Goal: Task Accomplishment & Management: Use online tool/utility

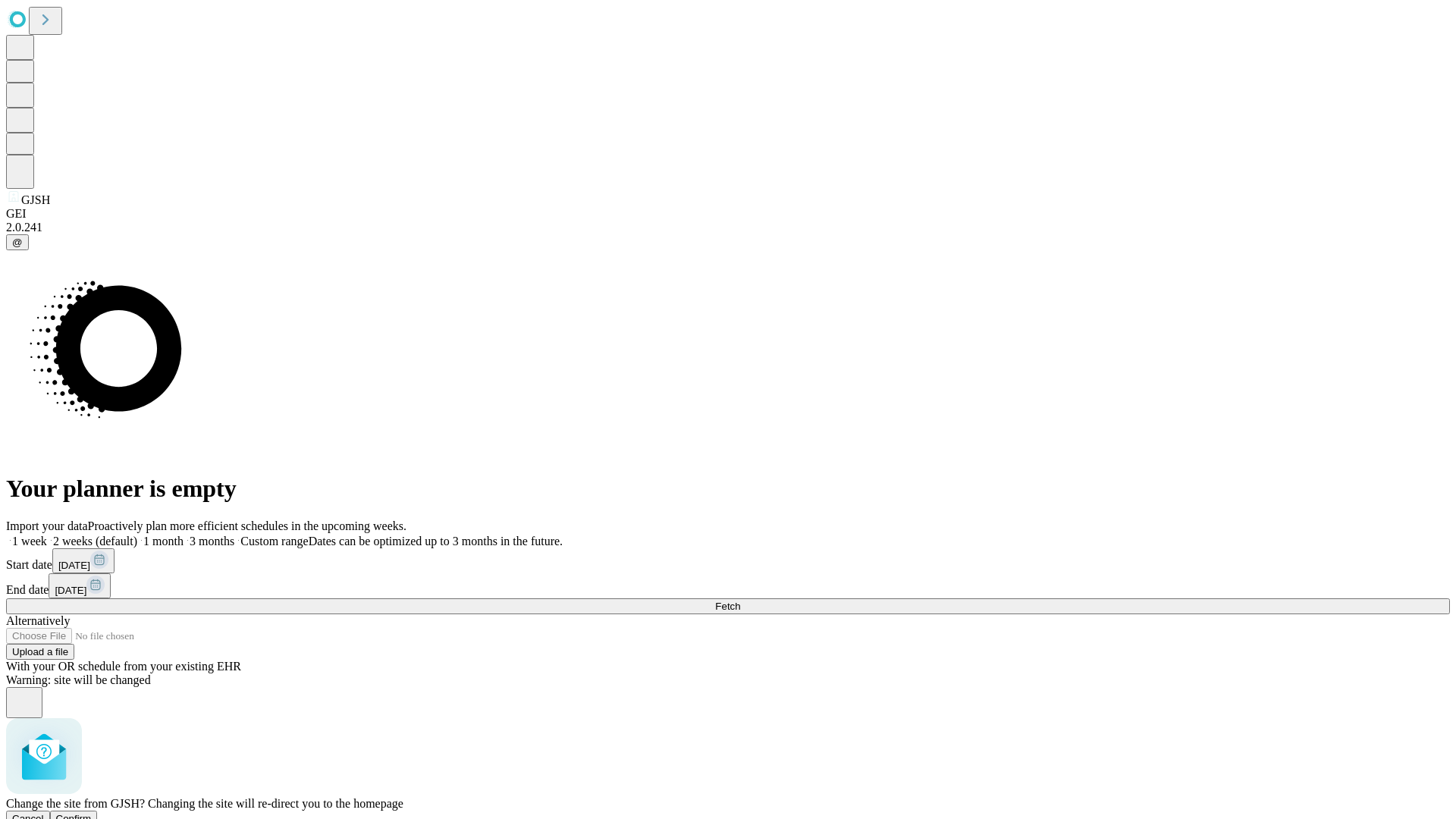
click at [91, 813] on span "Confirm" at bounding box center [74, 818] width 36 height 11
click at [184, 534] on label "1 month" at bounding box center [160, 540] width 47 height 13
click at [740, 600] on span "Fetch" at bounding box center [728, 606] width 25 height 11
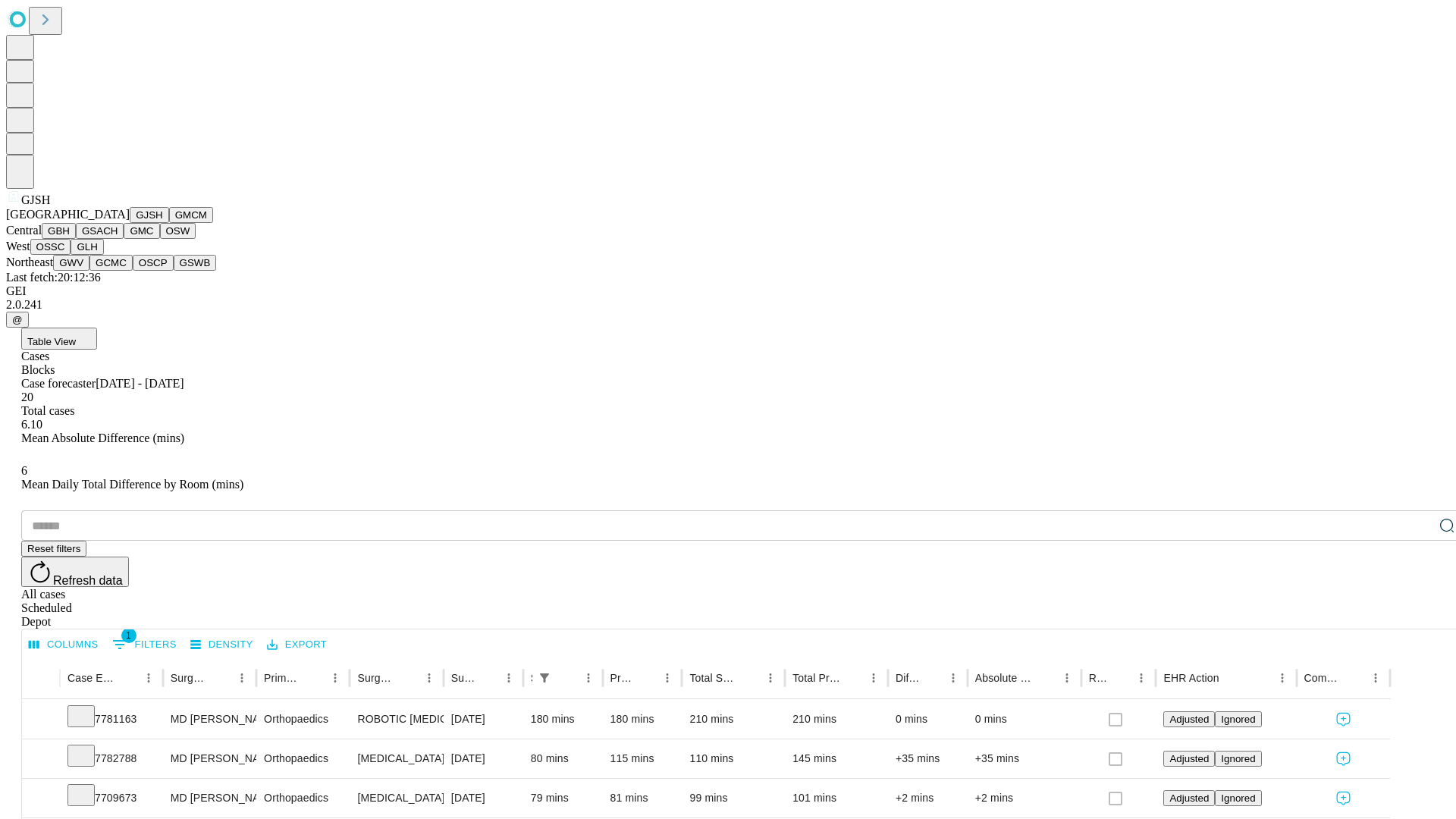
click at [169, 223] on button "GMCM" at bounding box center [191, 214] width 44 height 16
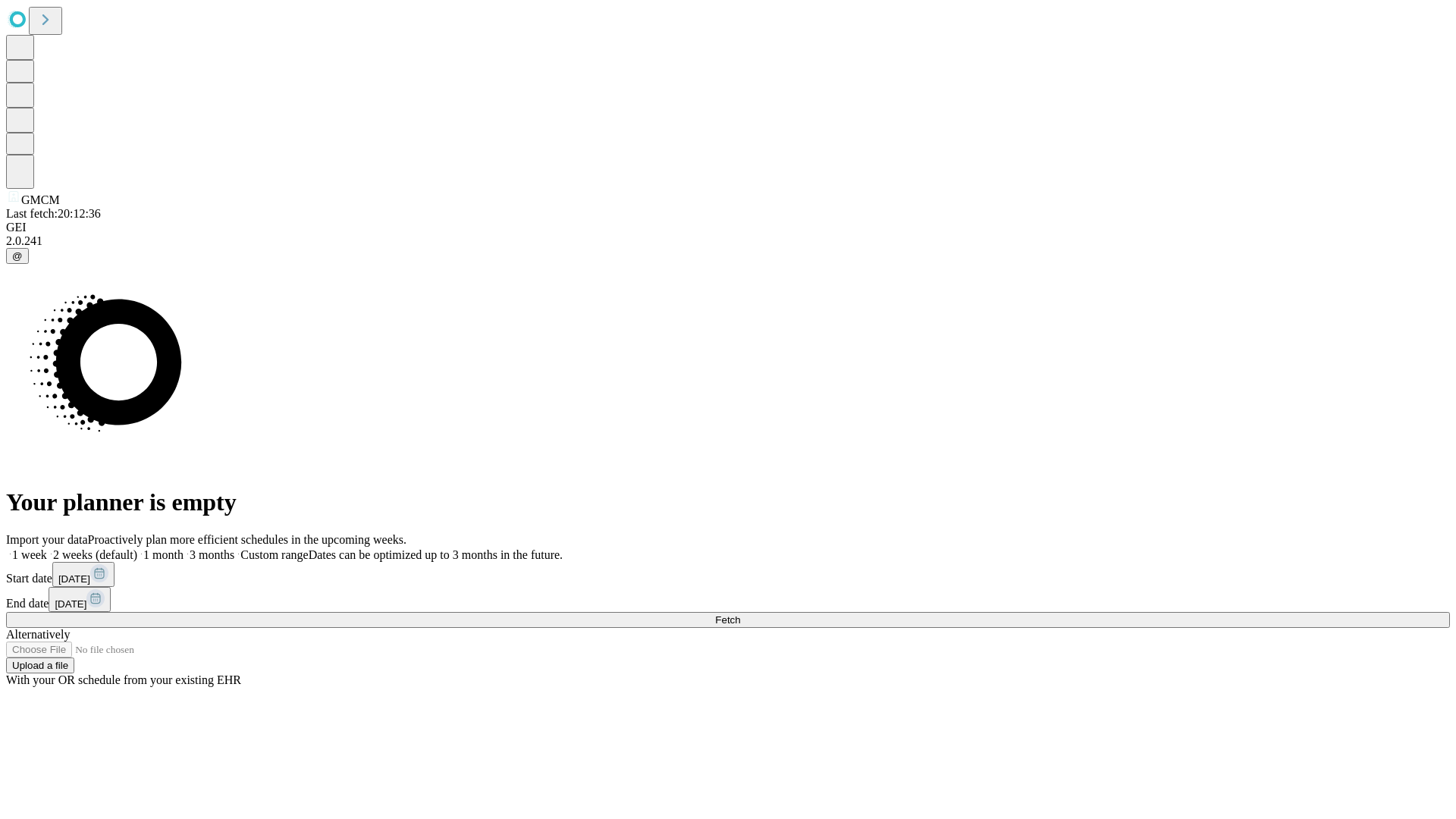
click at [184, 548] on label "1 month" at bounding box center [160, 554] width 47 height 13
click at [740, 614] on span "Fetch" at bounding box center [728, 619] width 25 height 11
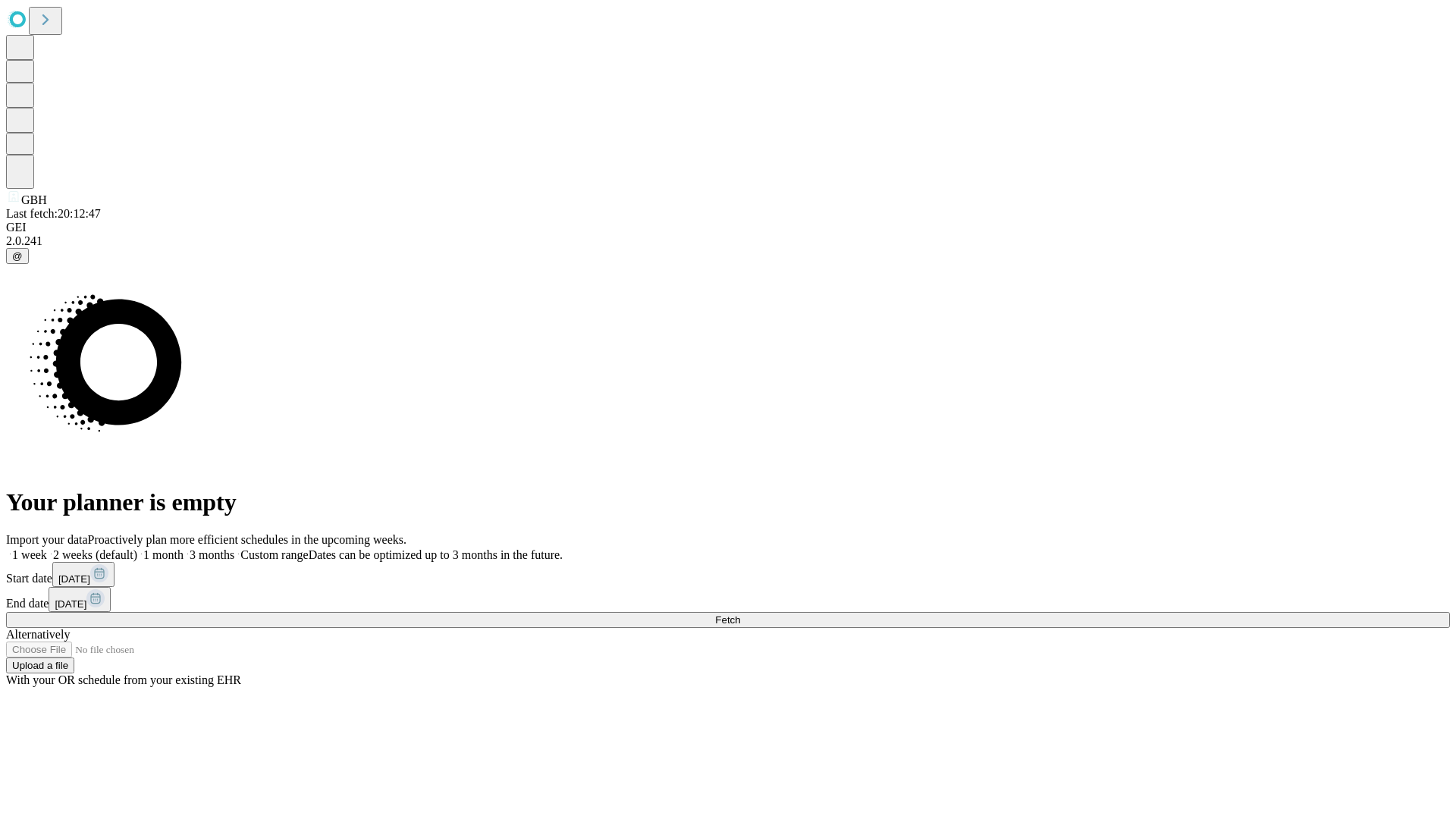
click at [184, 548] on label "1 month" at bounding box center [160, 554] width 47 height 13
click at [740, 614] on span "Fetch" at bounding box center [728, 619] width 25 height 11
click at [184, 548] on label "1 month" at bounding box center [160, 554] width 47 height 13
click at [740, 614] on span "Fetch" at bounding box center [728, 619] width 25 height 11
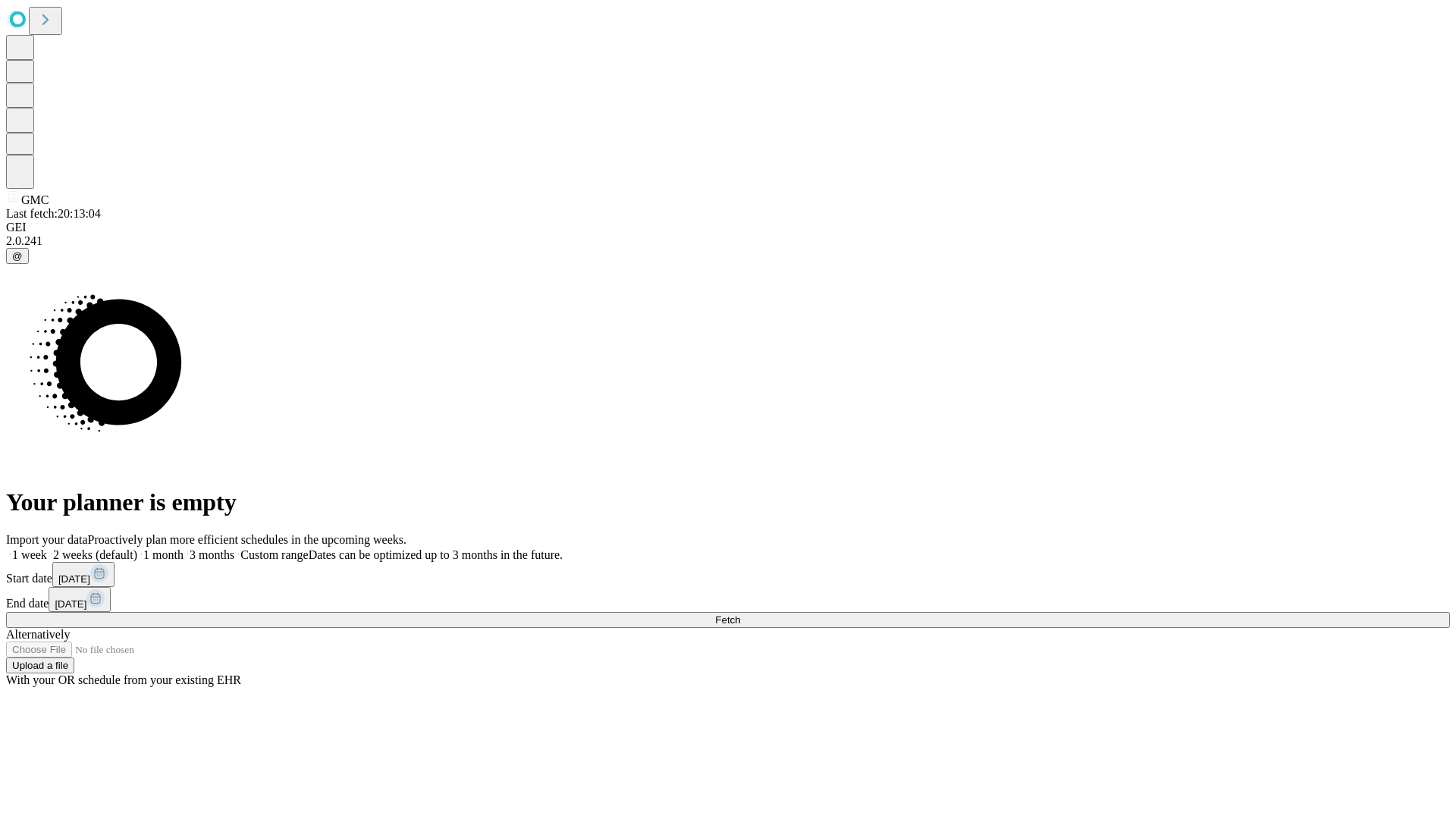
click at [184, 548] on label "1 month" at bounding box center [160, 554] width 47 height 13
click at [740, 614] on span "Fetch" at bounding box center [728, 619] width 25 height 11
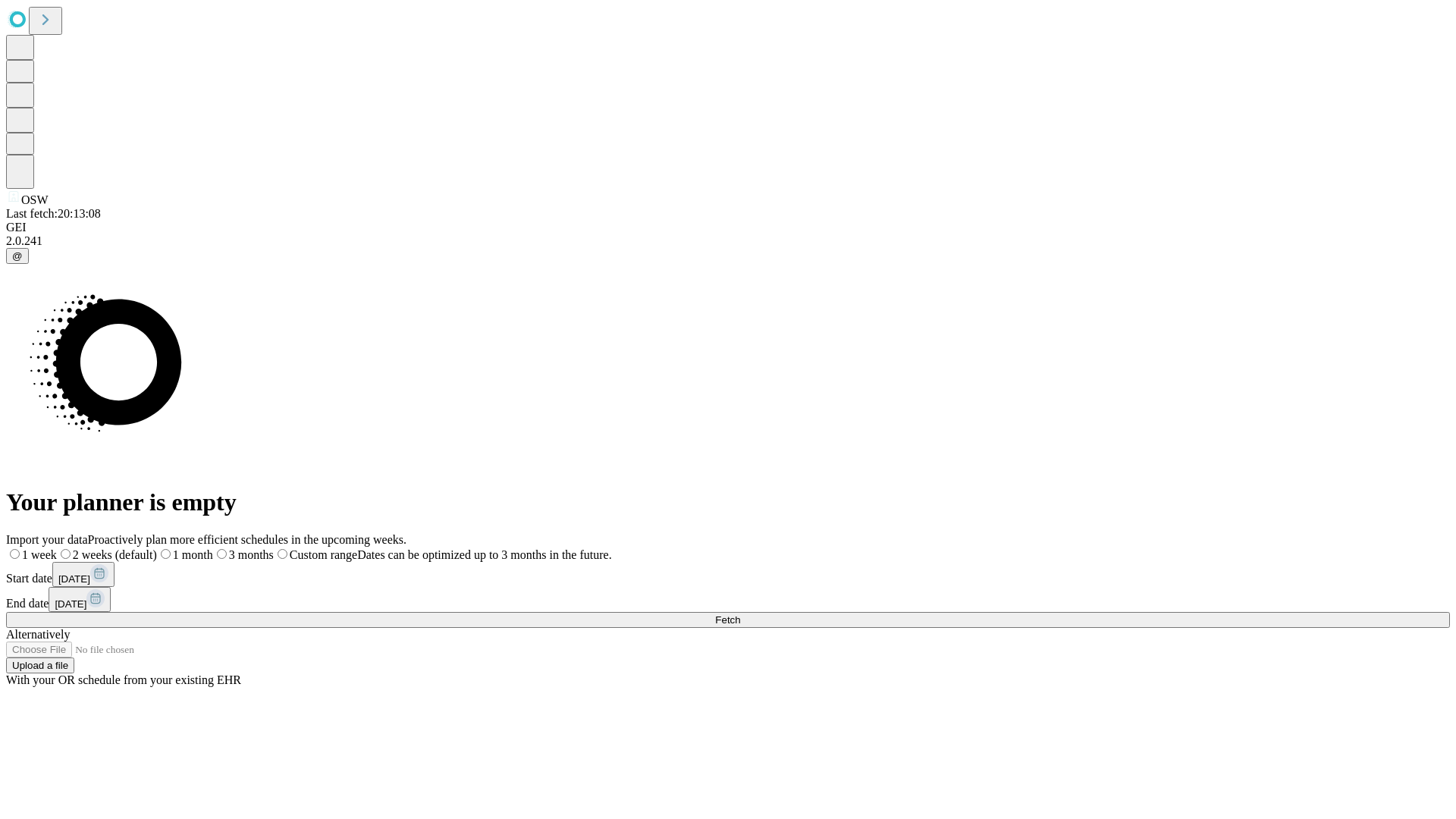
click at [213, 548] on label "1 month" at bounding box center [185, 554] width 56 height 13
click at [740, 614] on span "Fetch" at bounding box center [728, 619] width 25 height 11
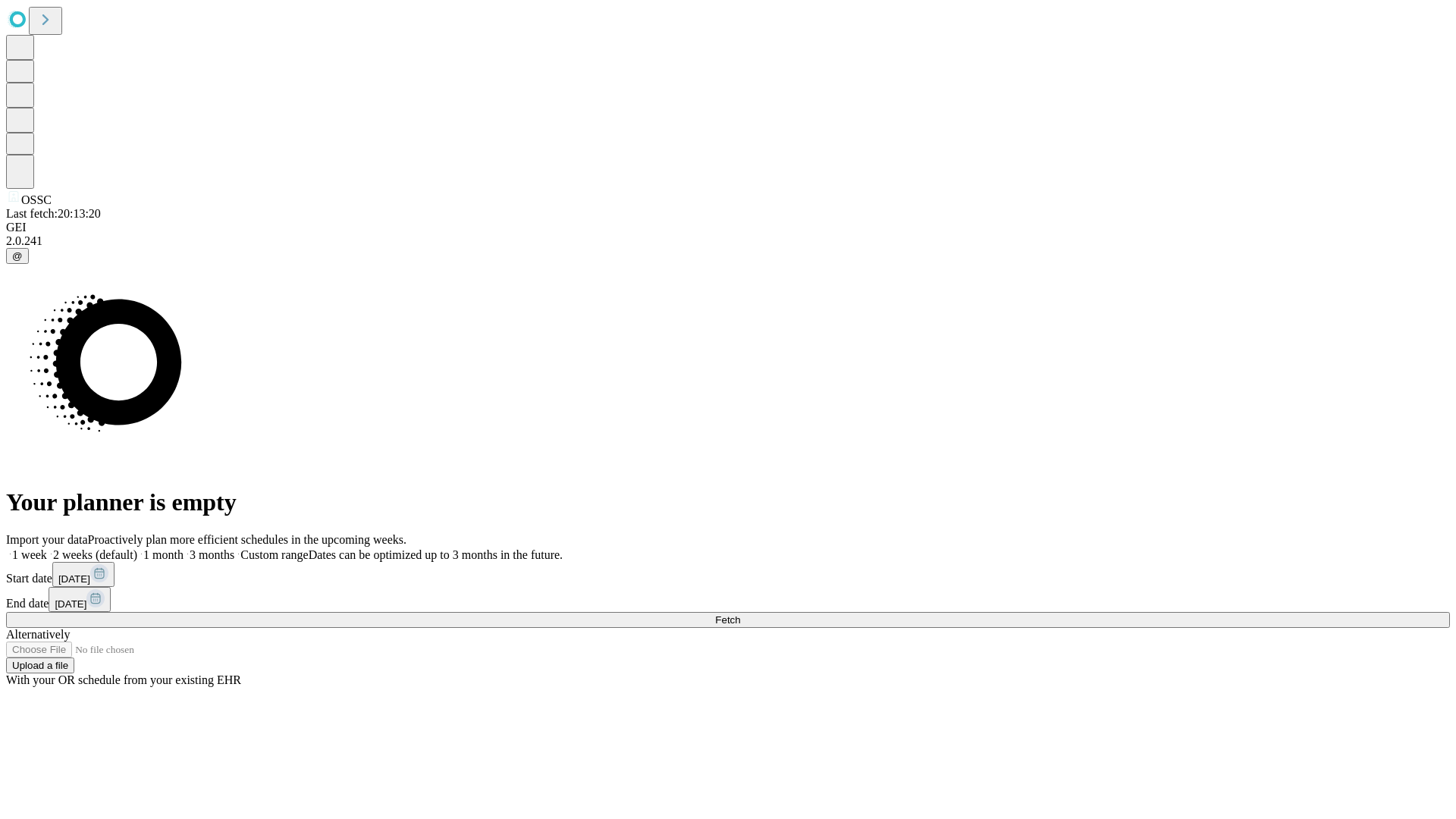
click at [184, 548] on label "1 month" at bounding box center [160, 554] width 47 height 13
click at [740, 614] on span "Fetch" at bounding box center [728, 619] width 25 height 11
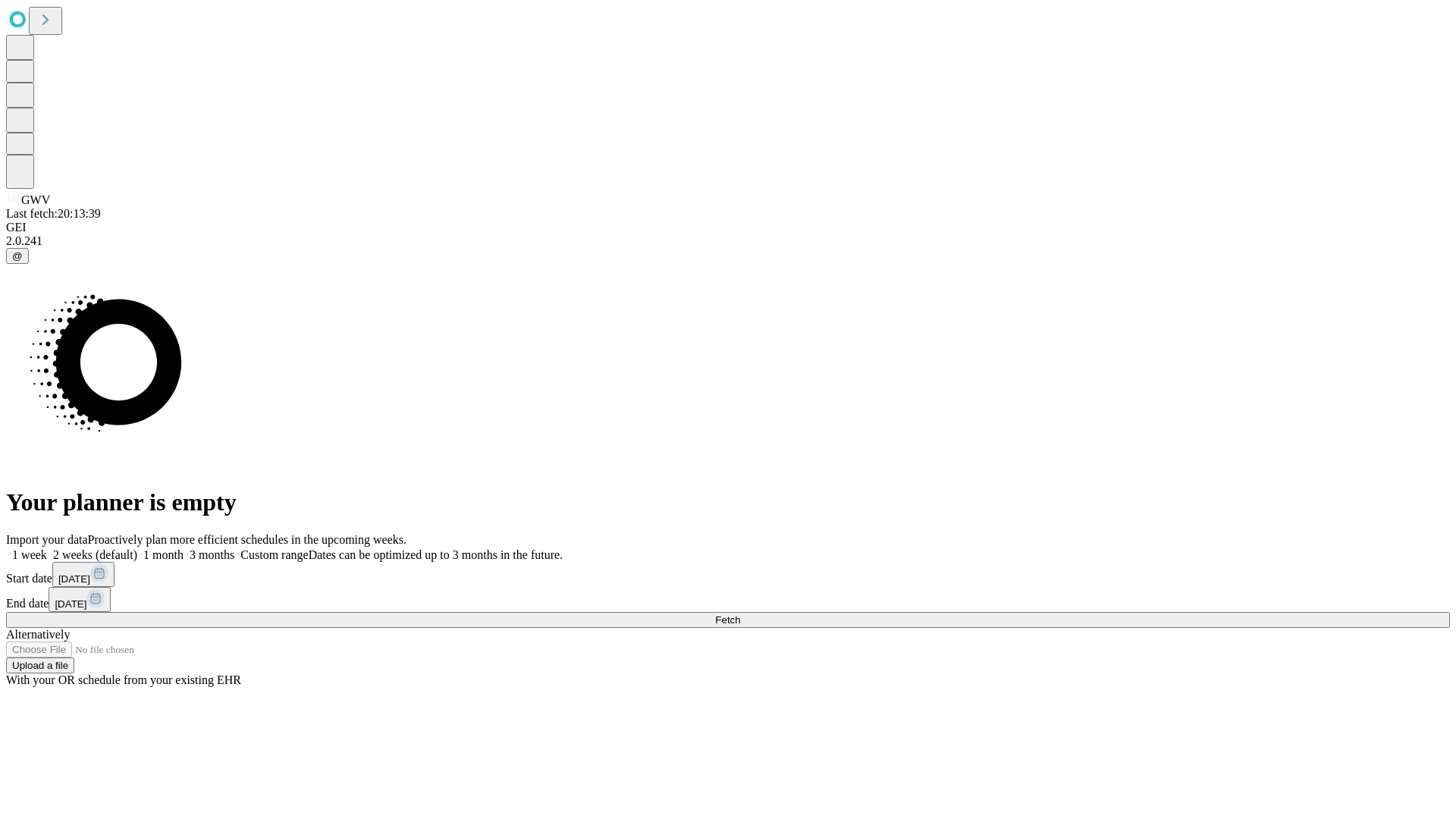
click at [184, 548] on label "1 month" at bounding box center [160, 554] width 47 height 13
click at [740, 614] on span "Fetch" at bounding box center [728, 619] width 25 height 11
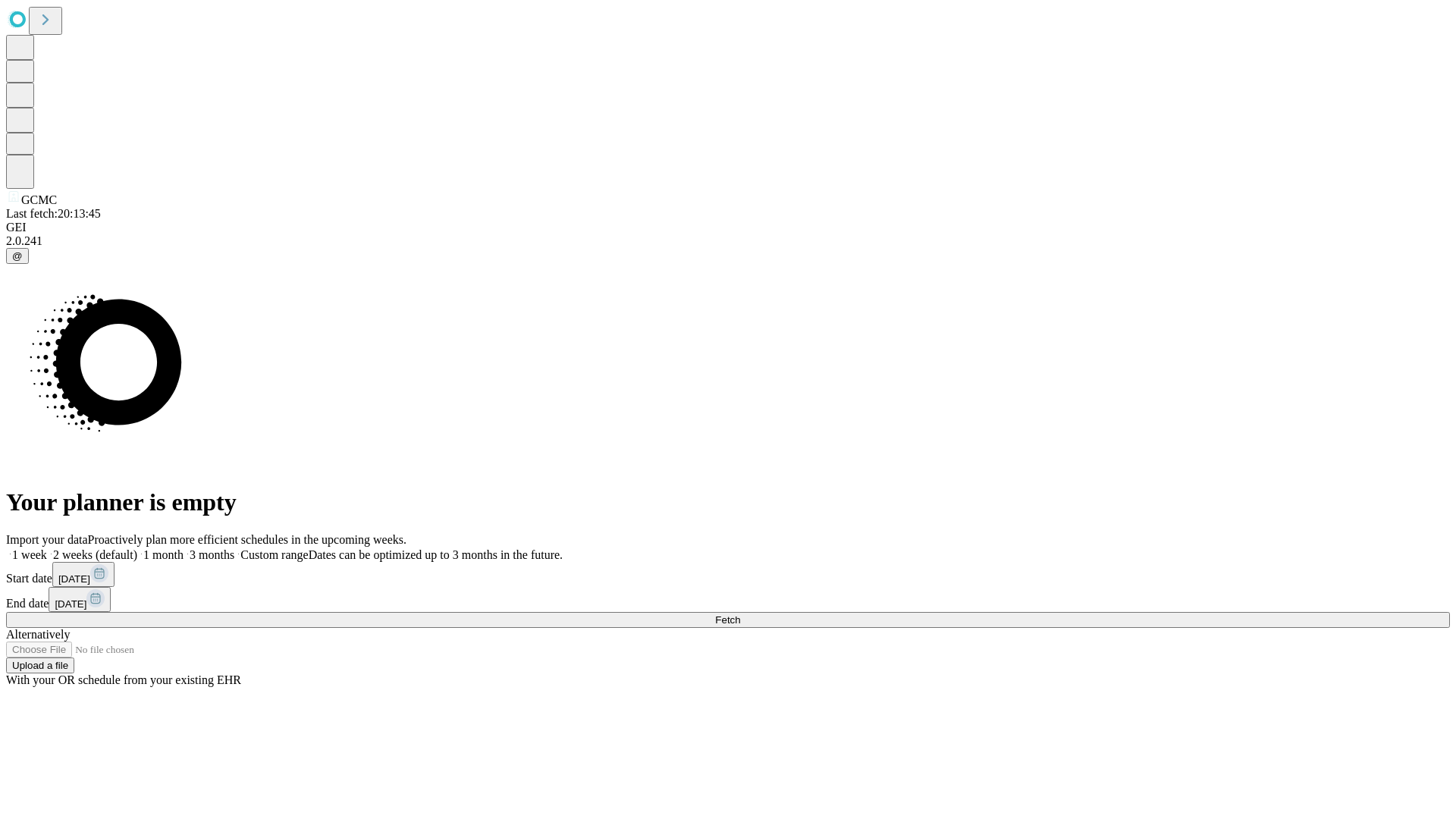
click at [740, 614] on span "Fetch" at bounding box center [728, 619] width 25 height 11
click at [184, 548] on label "1 month" at bounding box center [160, 554] width 47 height 13
click at [740, 614] on span "Fetch" at bounding box center [728, 619] width 25 height 11
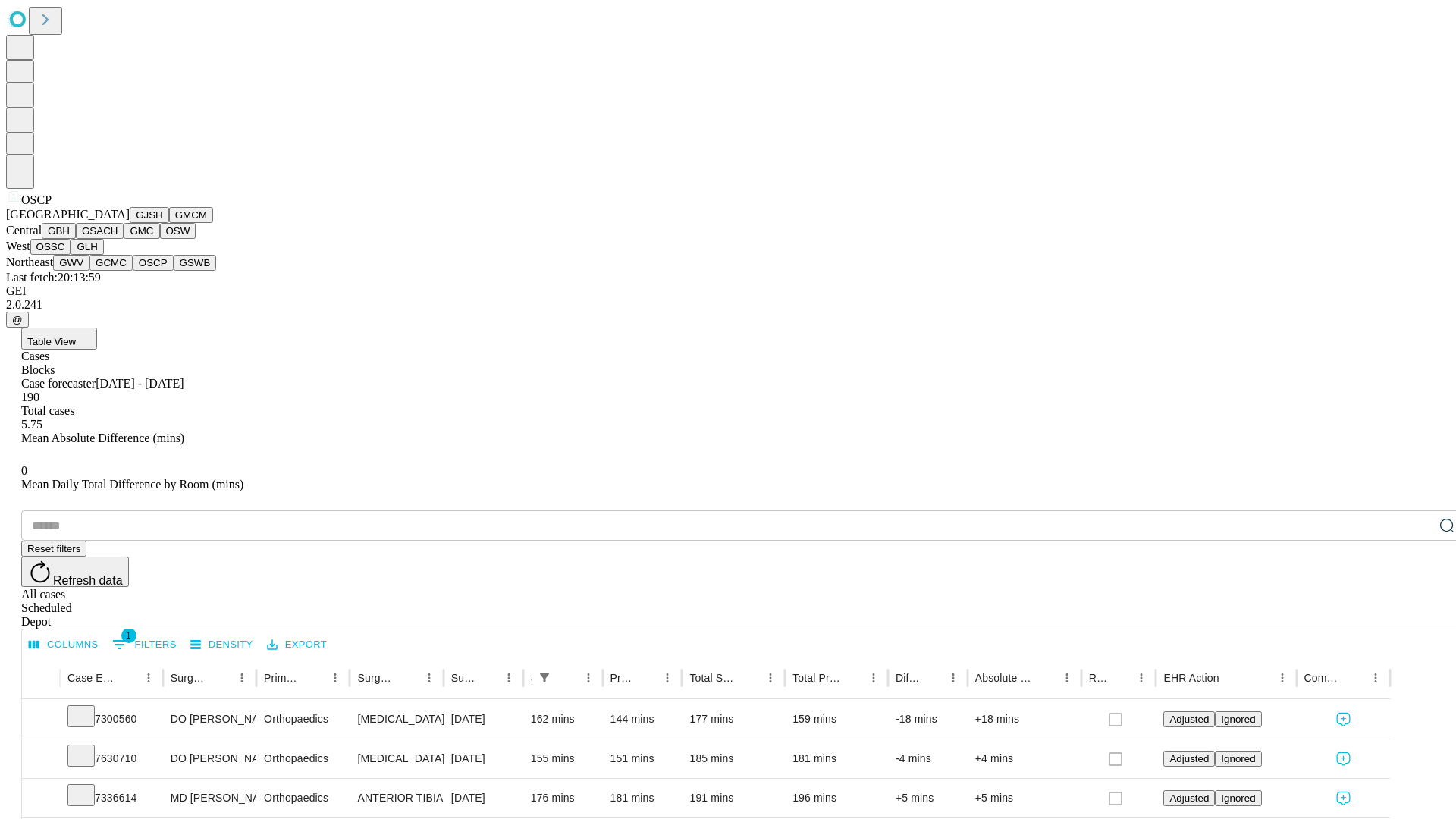
click at [174, 271] on button "GSWB" at bounding box center [195, 263] width 43 height 16
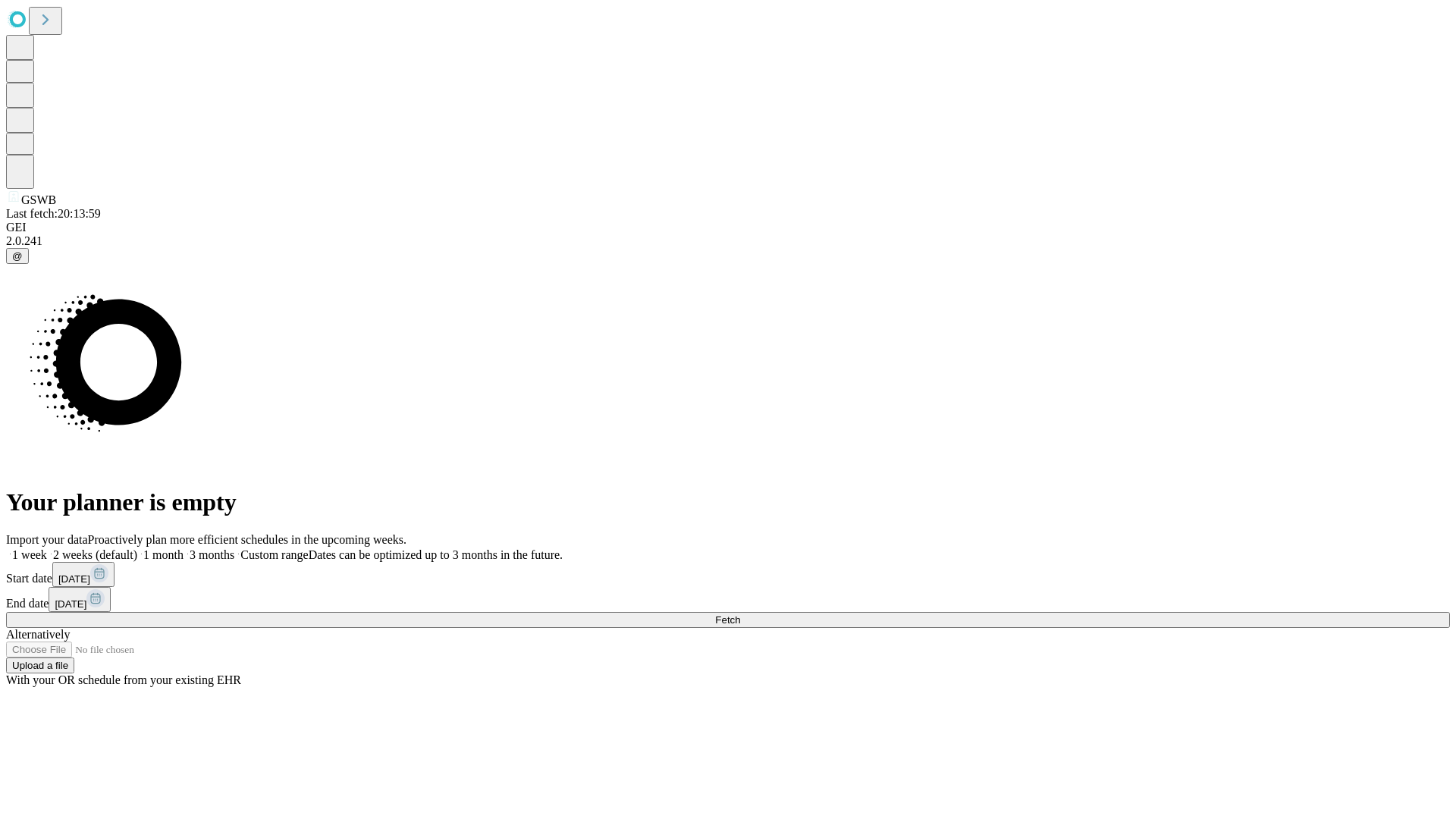
click at [184, 548] on label "1 month" at bounding box center [160, 554] width 47 height 13
click at [740, 614] on span "Fetch" at bounding box center [728, 619] width 25 height 11
